Goal: Transaction & Acquisition: Purchase product/service

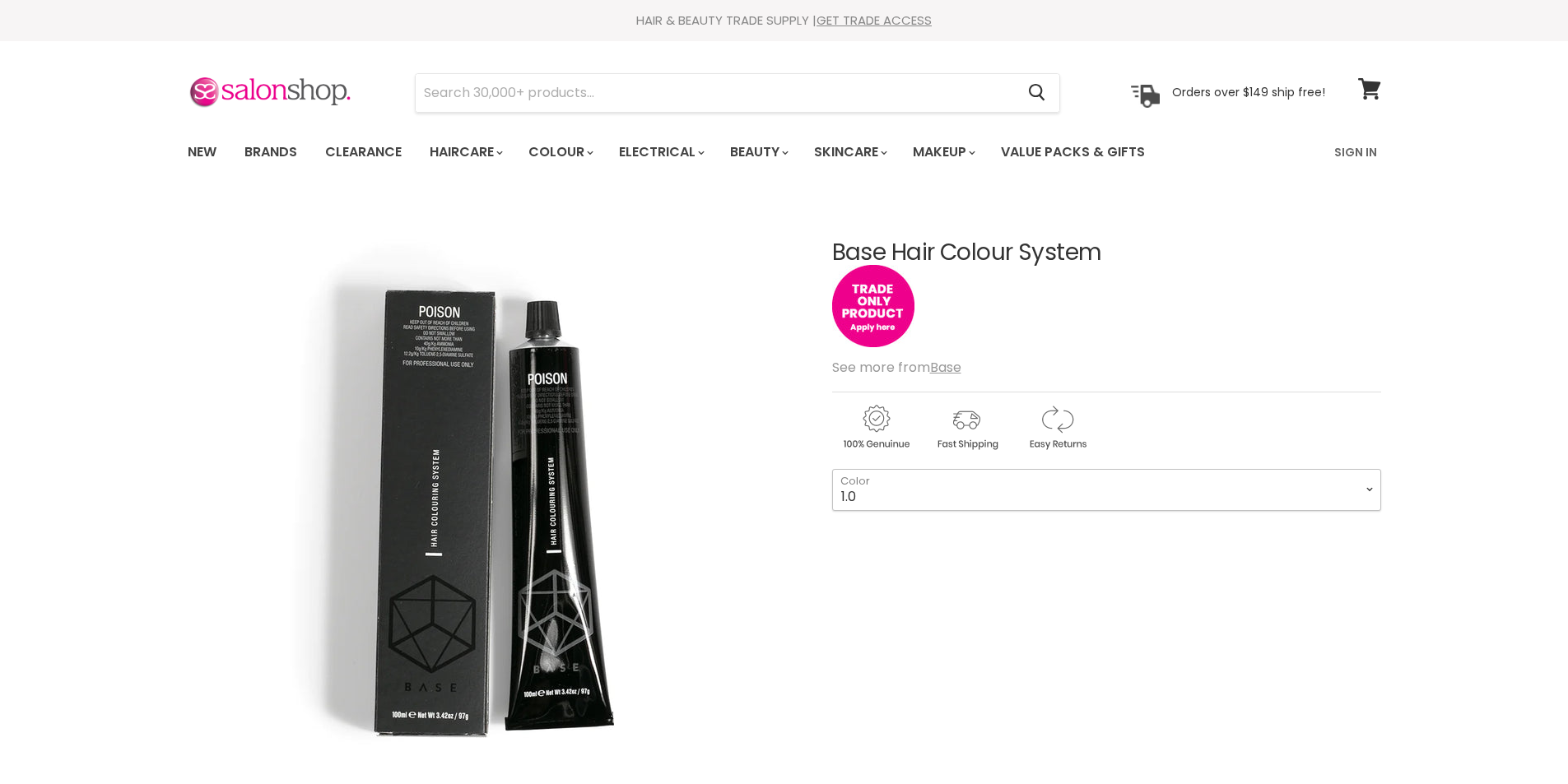
click at [1132, 502] on select "1.0 1.1 2.0 3.0 3.31 3.65 4.0 4.45 4.51 4.65 4.66 5.0 5.1 5.3 5.32" at bounding box center [1107, 490] width 549 height 41
click at [833, 469] on select "1.0 1.1 2.0 3.0 3.31 3.65 4.0 4.45 4.51 4.65 4.66 5.0 5.1 5.3 5.32" at bounding box center [1107, 490] width 549 height 41
select select "5.5"
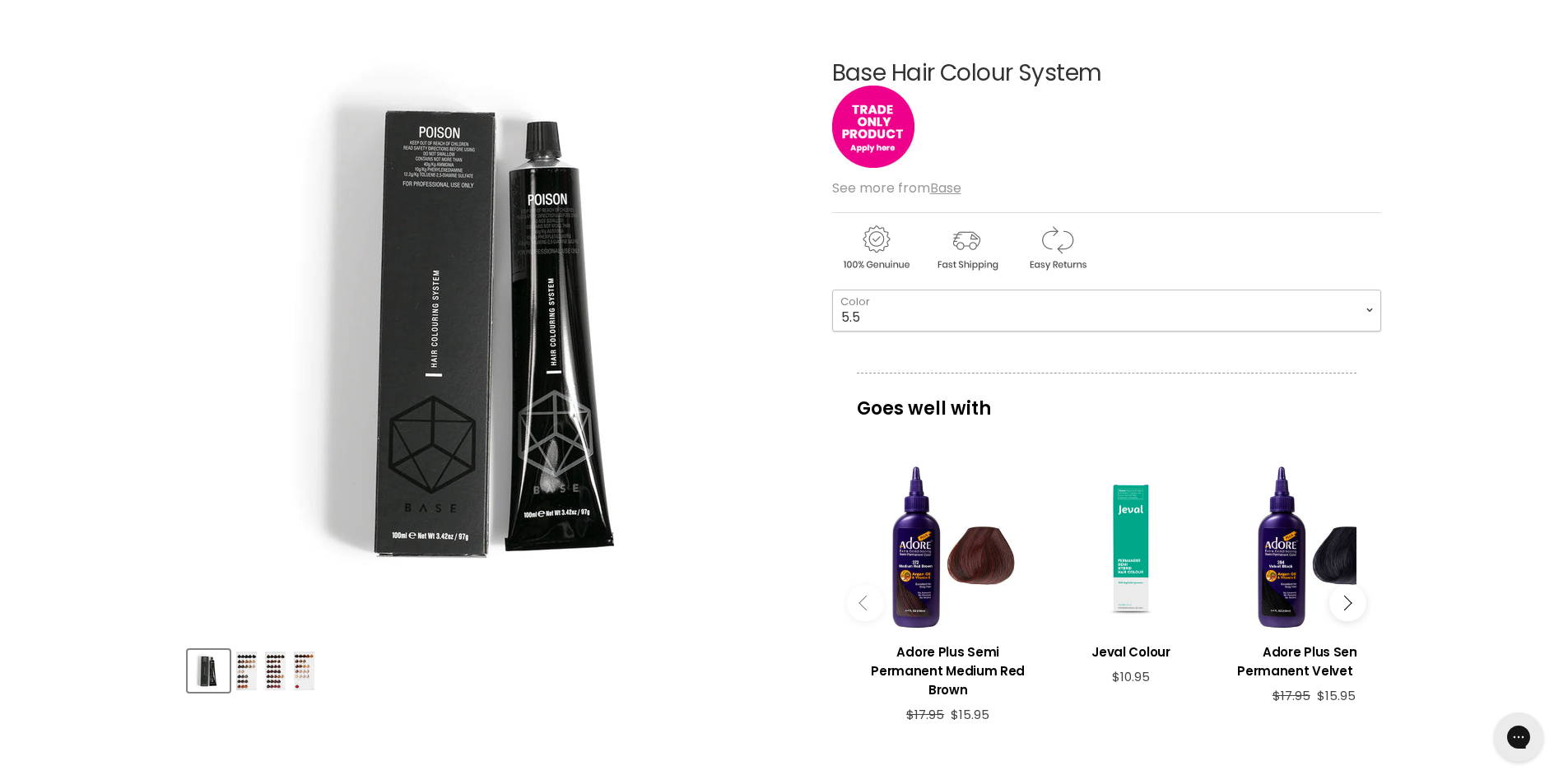
scroll to position [576, 0]
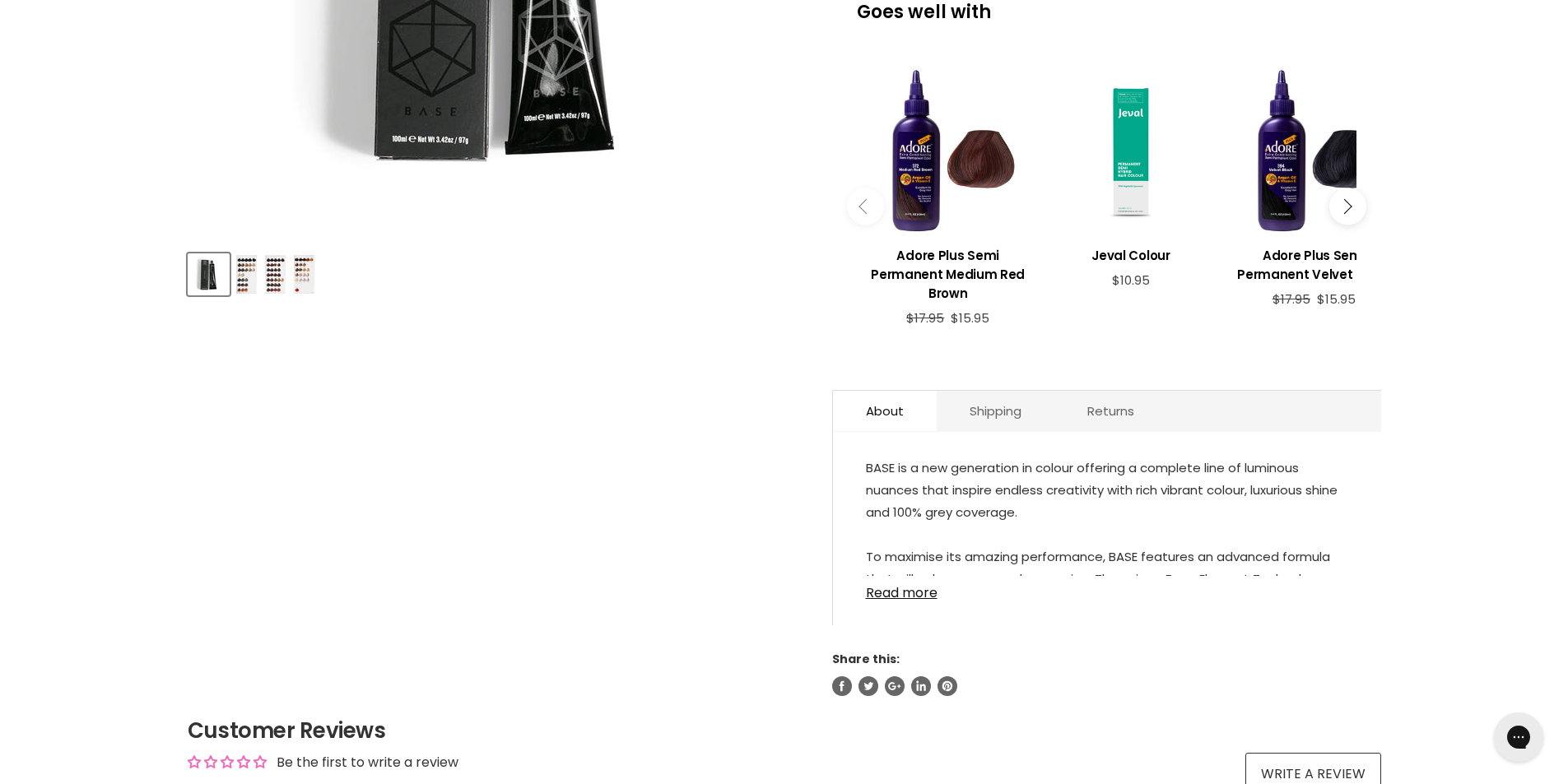
click at [250, 273] on img "Product thumbnails" at bounding box center [246, 273] width 21 height 38
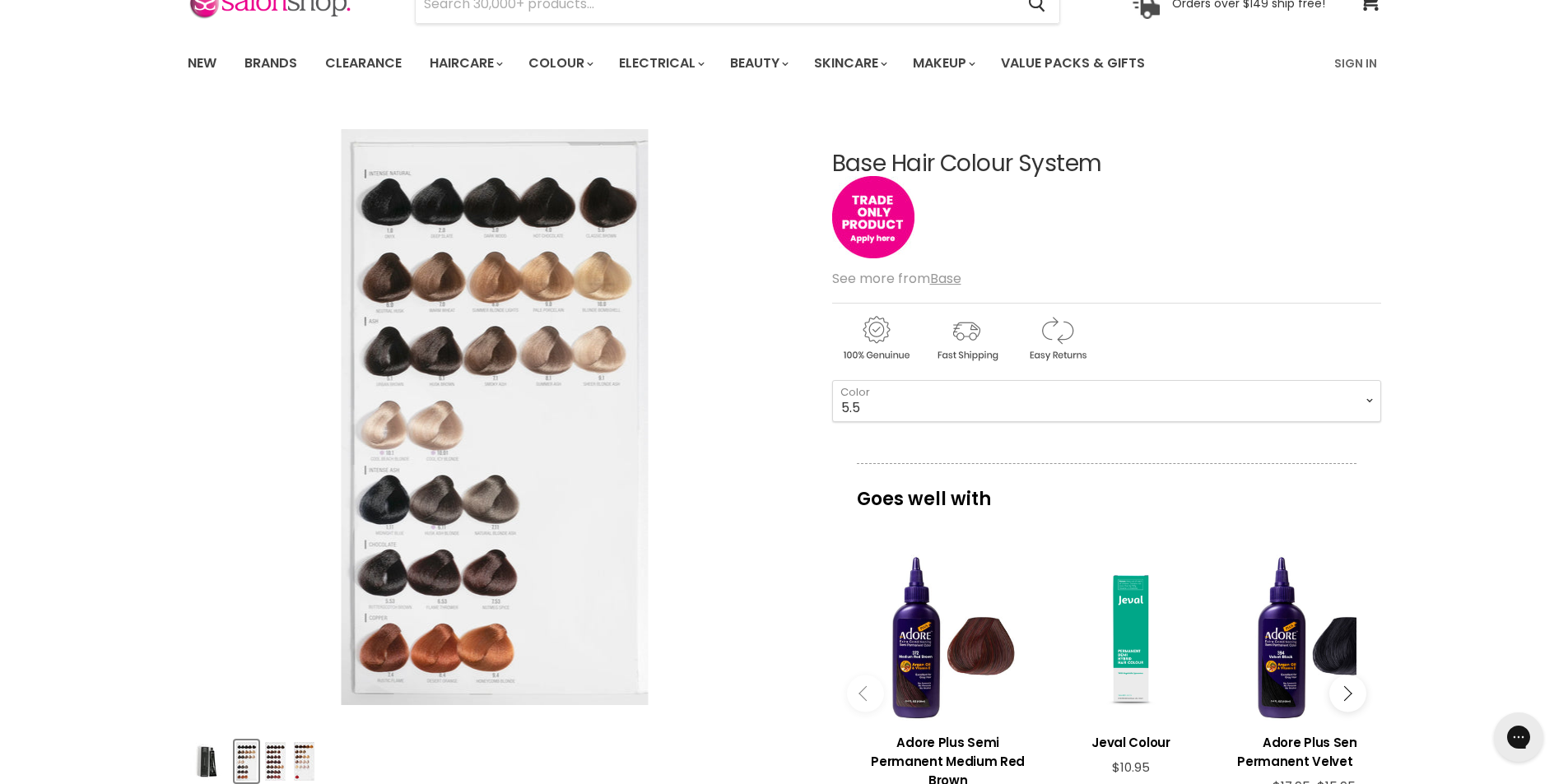
scroll to position [83, 0]
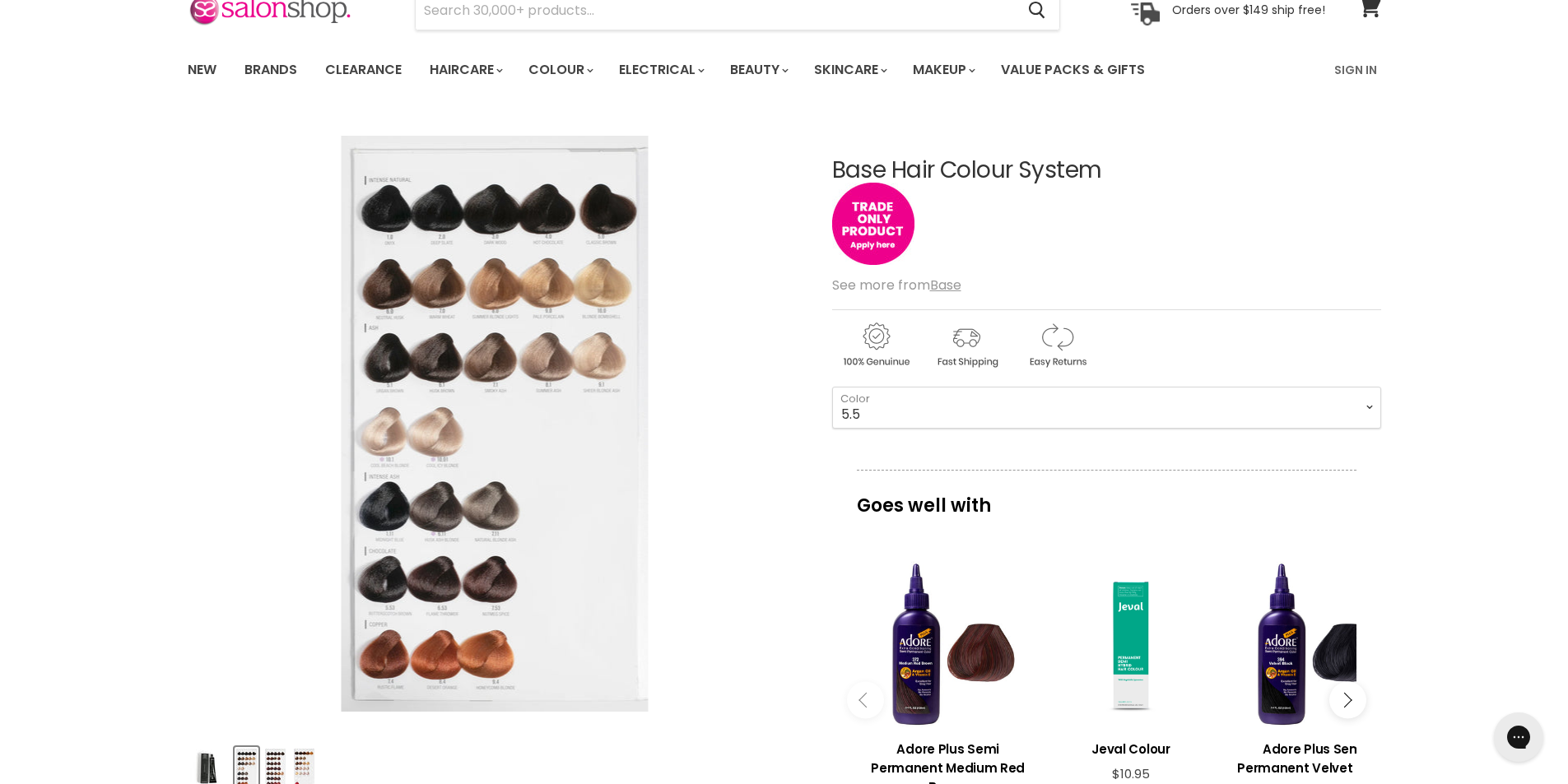
click at [276, 767] on img "Product thumbnails" at bounding box center [275, 767] width 21 height 38
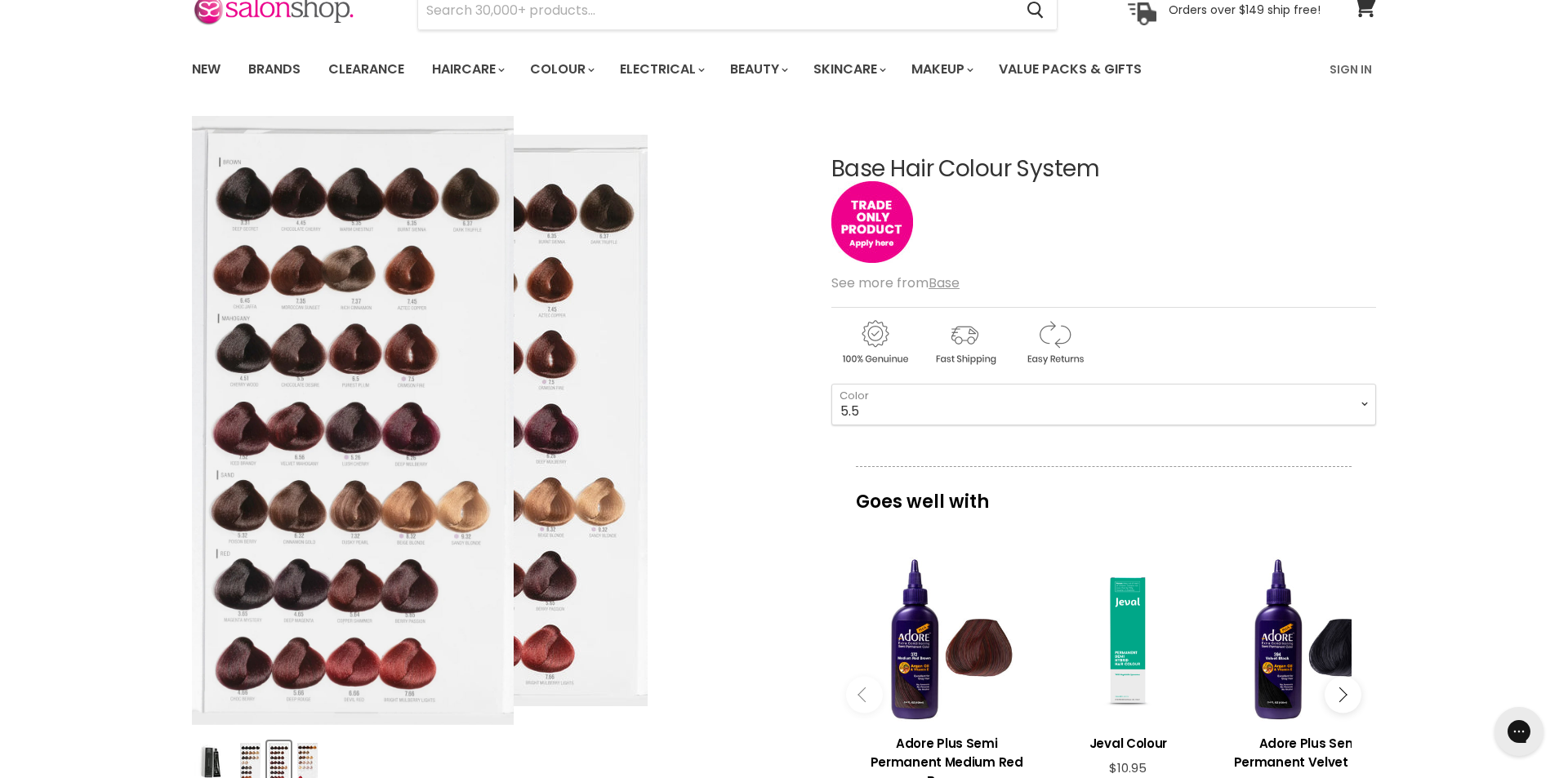
click at [379, 442] on img "Base Hair Colour System image. Click or Scroll to Zoom." at bounding box center [353, 420] width 322 height 610
click at [402, 589] on img "Base Hair Colour System image. Click or Scroll to Zoom." at bounding box center [353, 420] width 322 height 610
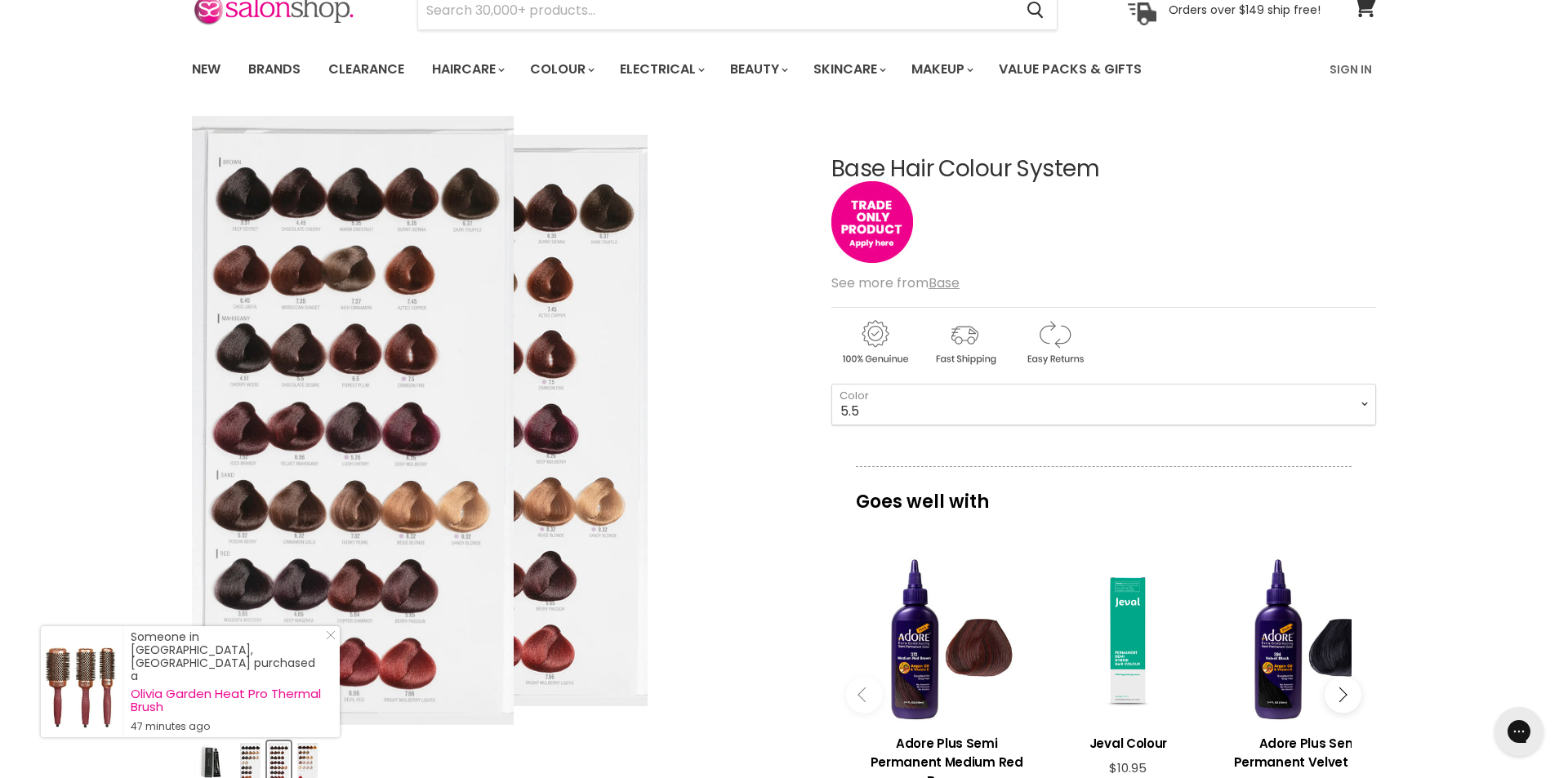
click at [410, 439] on img "Base Hair Colour System image. Click or Scroll to Zoom." at bounding box center [353, 420] width 322 height 610
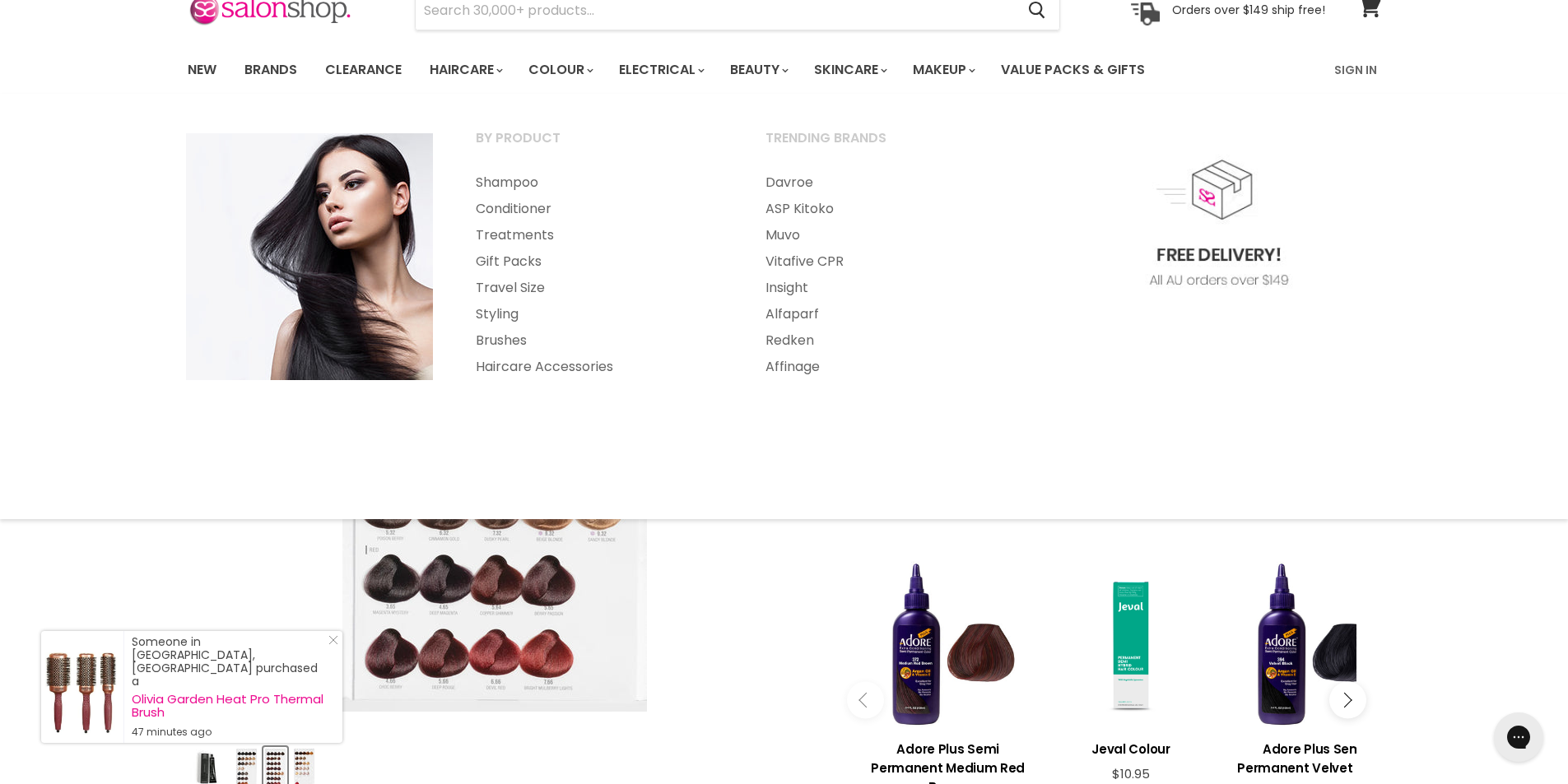
scroll to position [0, 0]
